Goal: Information Seeking & Learning: Learn about a topic

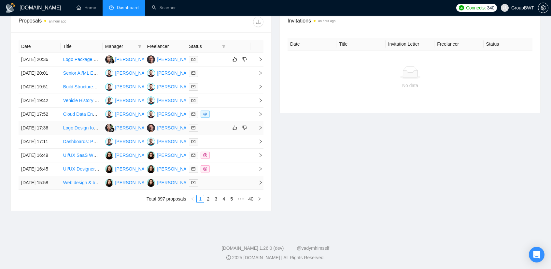
scroll to position [293, 0]
click at [208, 202] on link "2" at bounding box center [207, 198] width 7 height 7
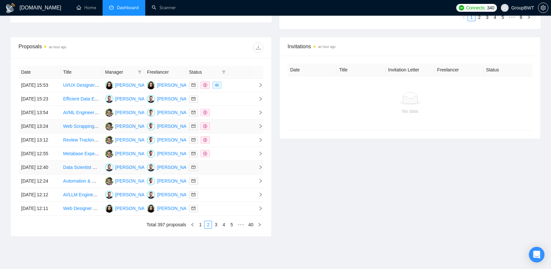
scroll to position [260, 0]
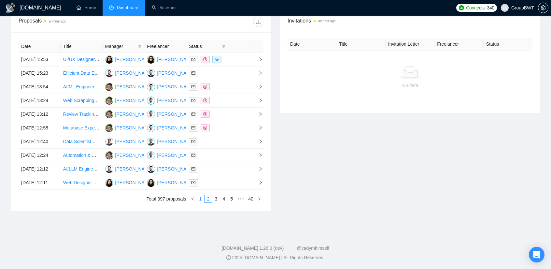
click at [201, 202] on link "1" at bounding box center [200, 198] width 7 height 7
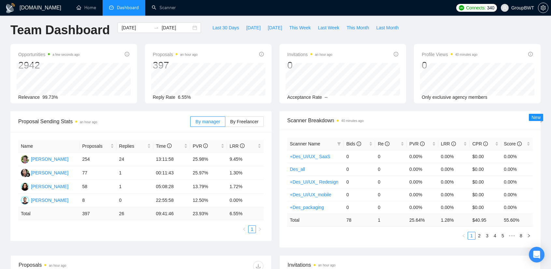
scroll to position [0, 0]
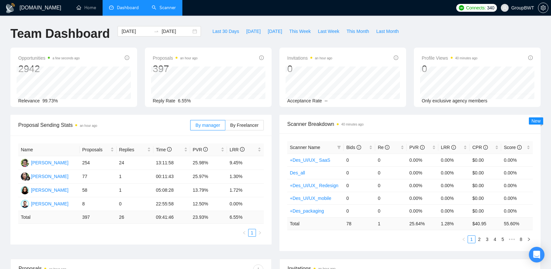
click at [159, 8] on link "Scanner" at bounding box center [164, 8] width 24 height 6
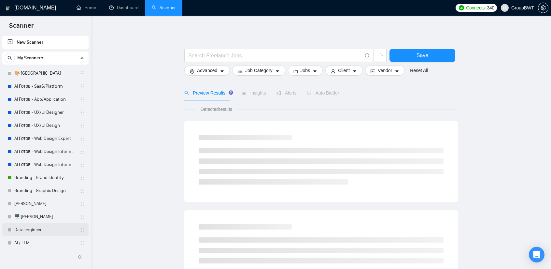
click at [27, 227] on link "Data engineer" at bounding box center [45, 229] width 62 height 13
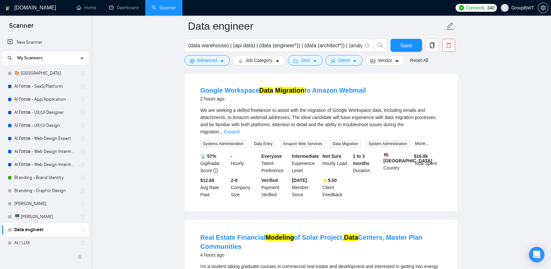
scroll to position [65, 0]
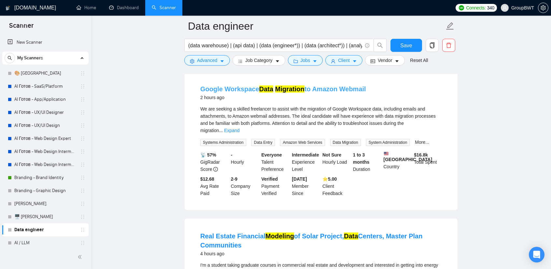
click at [314, 88] on link "Google Workspace Data Migration to Amazon Webmail" at bounding box center [283, 88] width 166 height 7
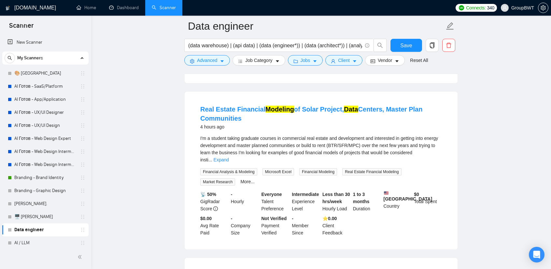
scroll to position [195, 0]
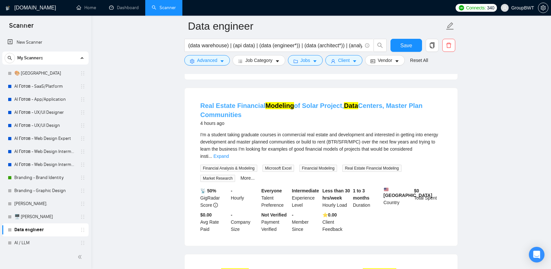
click at [265, 102] on mark "Modeling" at bounding box center [279, 105] width 29 height 7
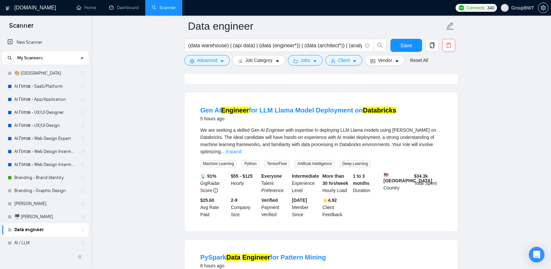
scroll to position [358, 0]
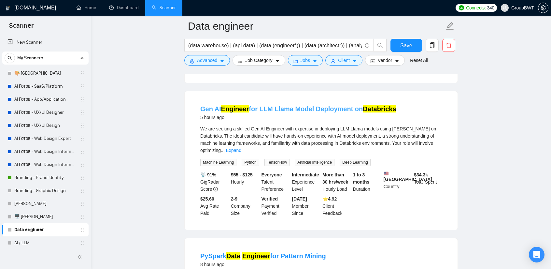
click at [300, 105] on link "Gen AI Engineer for LLM Llama Model Deployment on Databricks" at bounding box center [298, 108] width 196 height 7
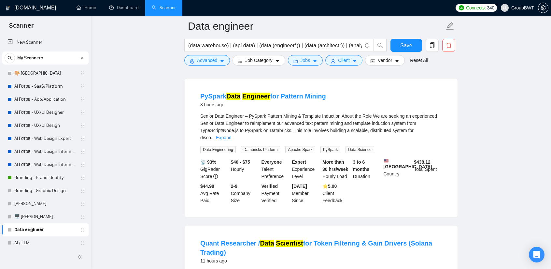
scroll to position [521, 0]
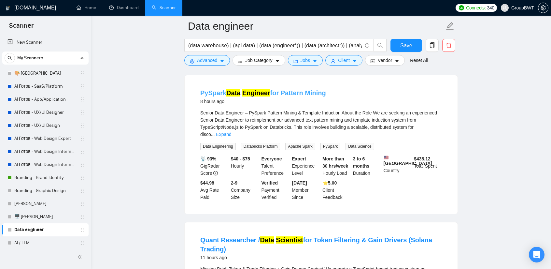
click at [240, 89] on link "PySpark Data Engineer for Pattern Mining" at bounding box center [263, 92] width 126 height 7
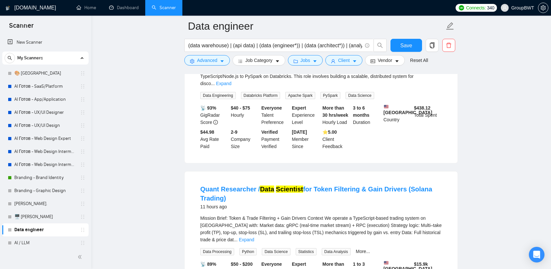
scroll to position [651, 0]
